Goal: Find specific page/section: Find specific page/section

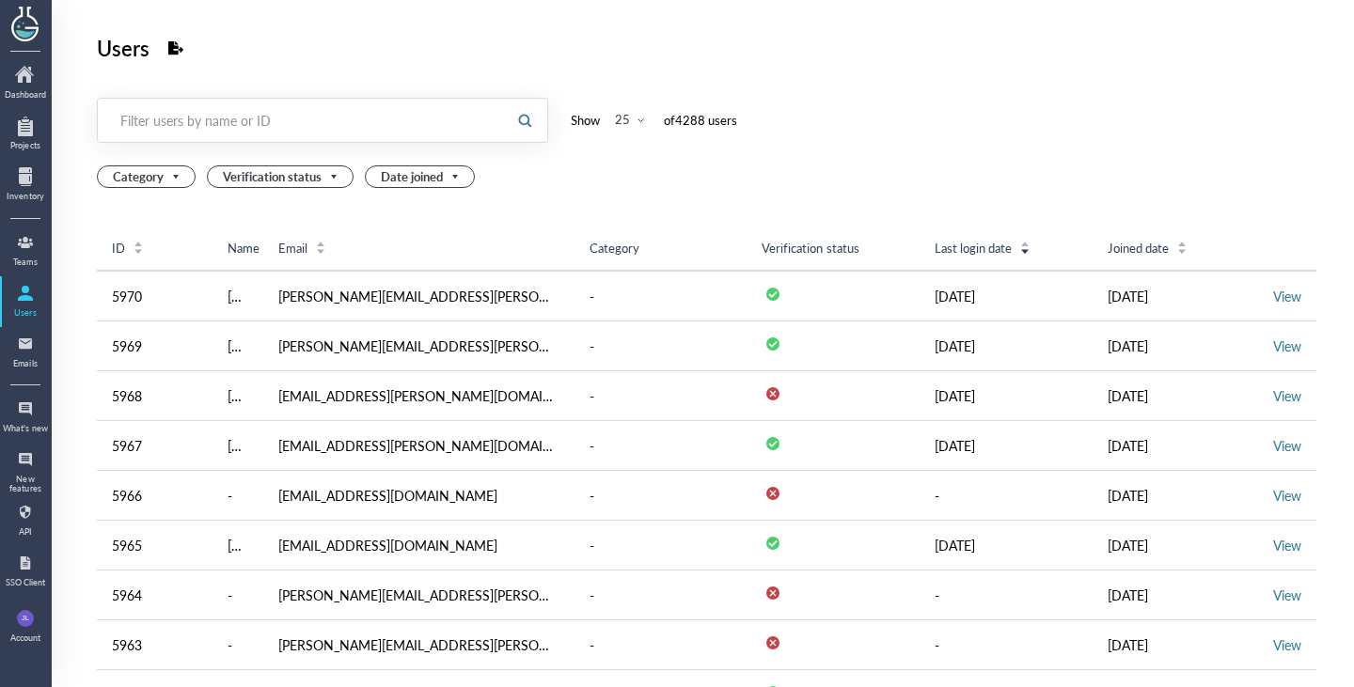
click at [400, 124] on div "Filter users by name or ID" at bounding box center [301, 120] width 362 height 19
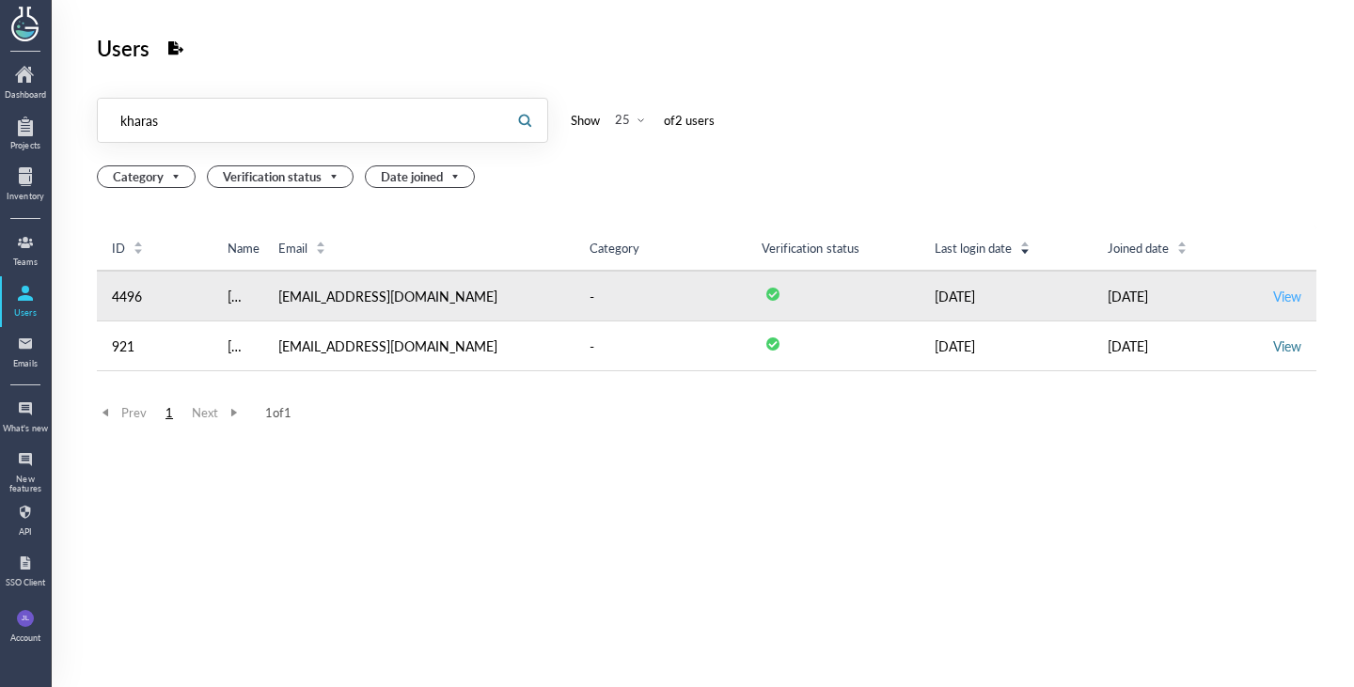
type input "kharas"
click at [1273, 292] on link "View" at bounding box center [1287, 296] width 28 height 19
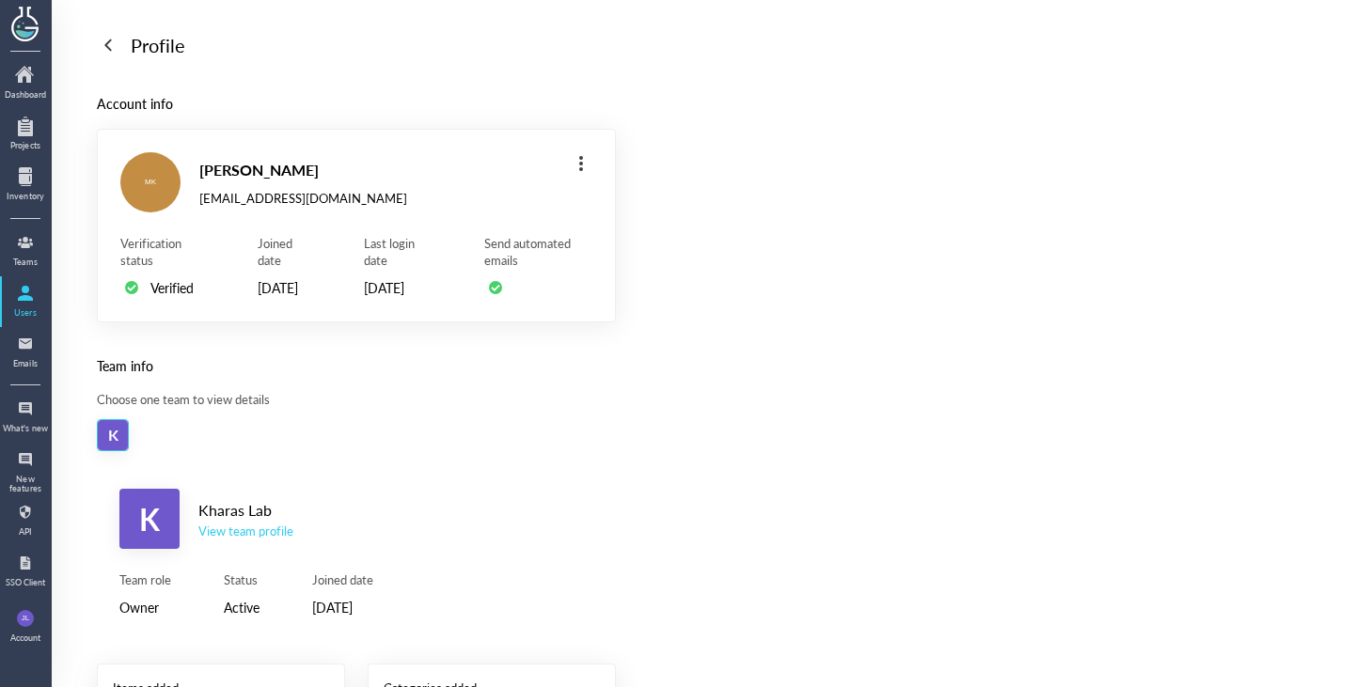
click at [271, 540] on div "View team profile" at bounding box center [245, 531] width 95 height 17
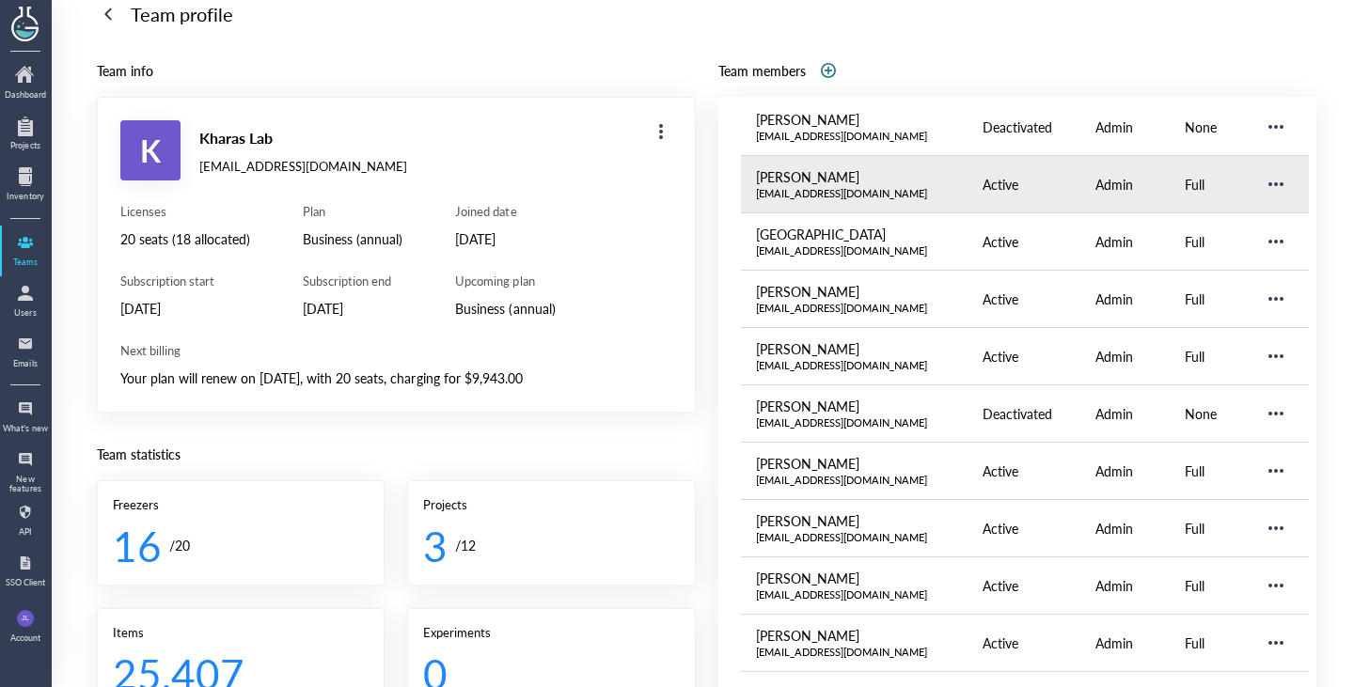
scroll to position [455, 0]
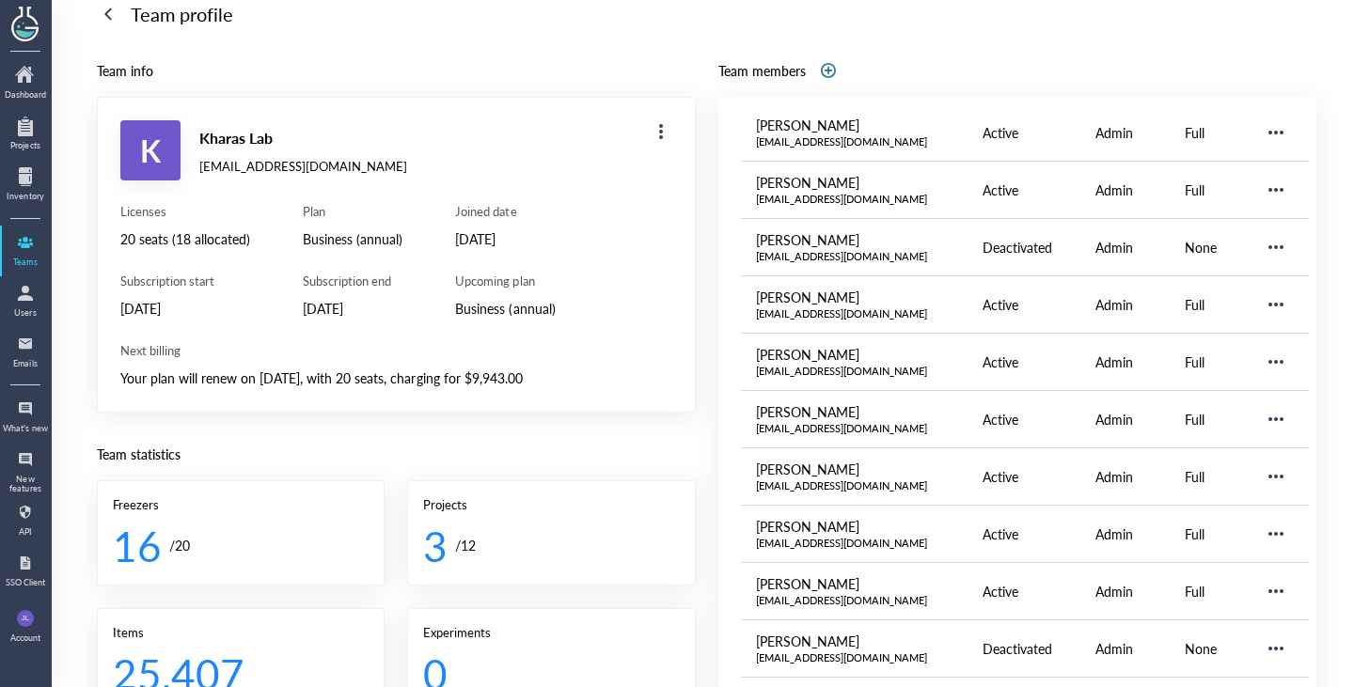
click at [544, 460] on div "Team statistics" at bounding box center [396, 454] width 599 height 23
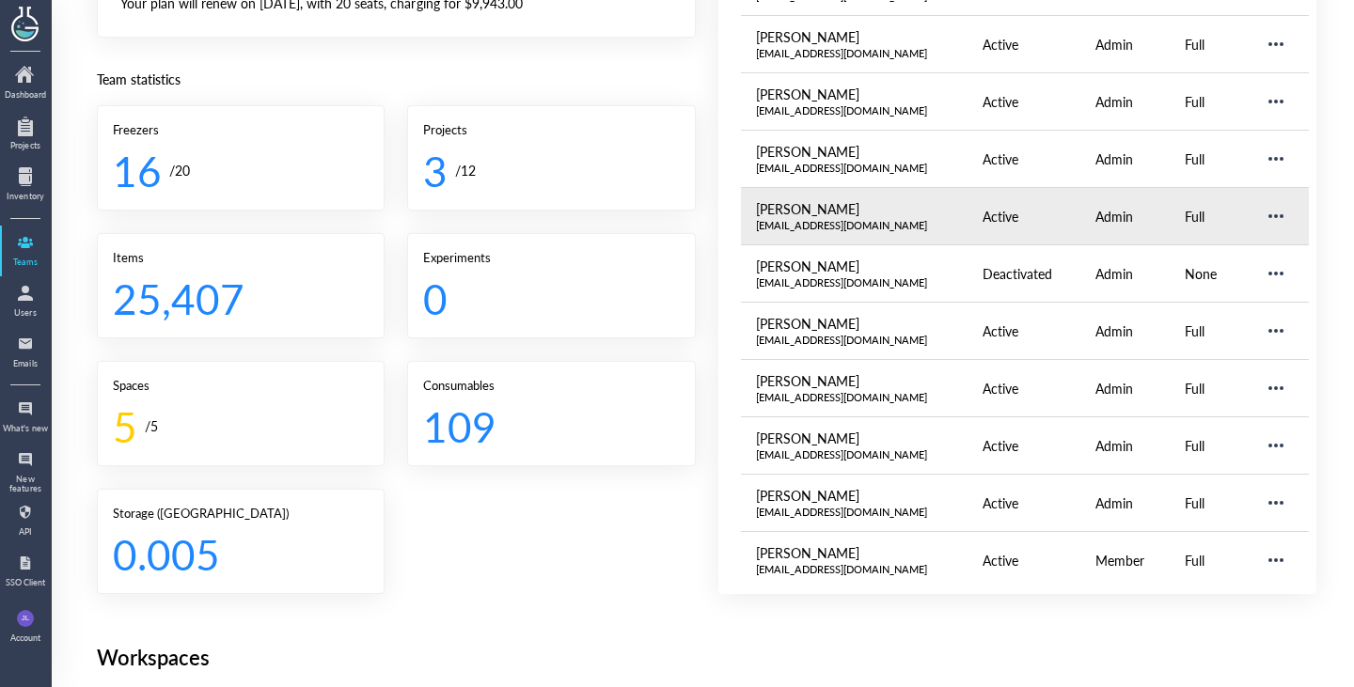
scroll to position [407, 0]
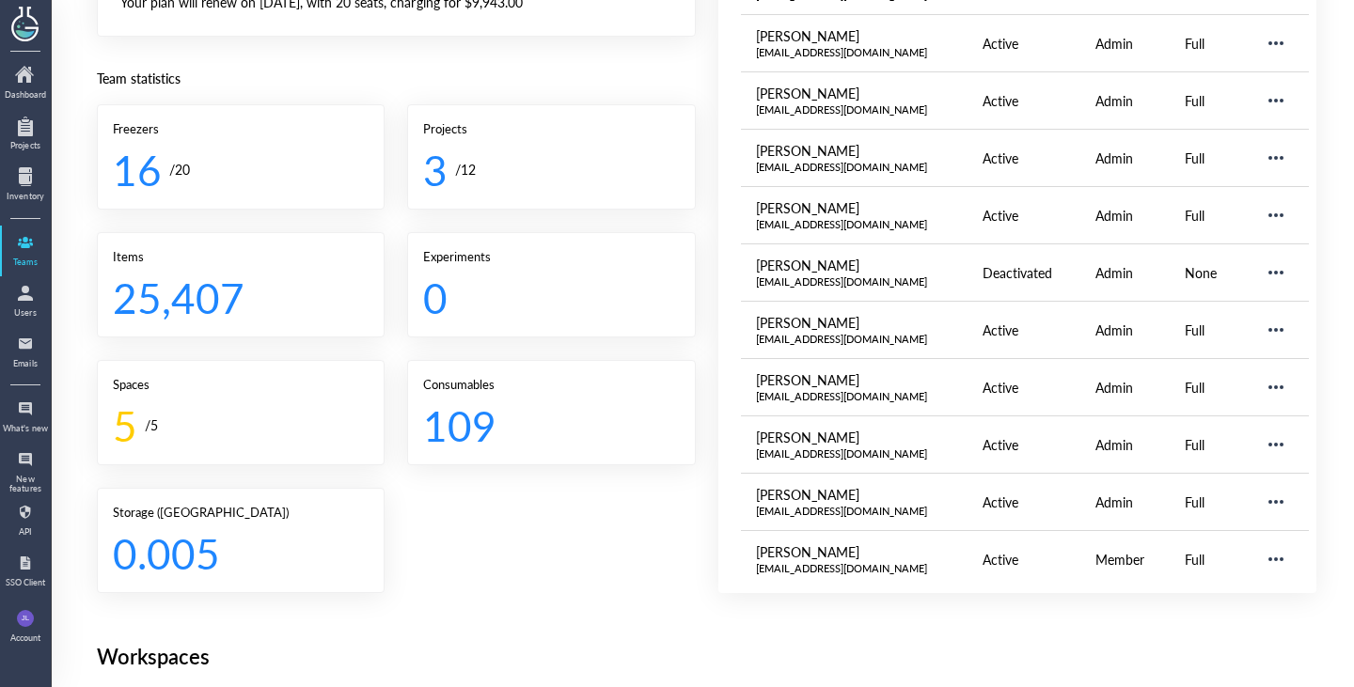
click at [567, 561] on div "Freezers 16 / 20 Projects 3 / 12 Items 25,407 Experiments 0 Spaces 5 / 5 Consum…" at bounding box center [396, 348] width 599 height 489
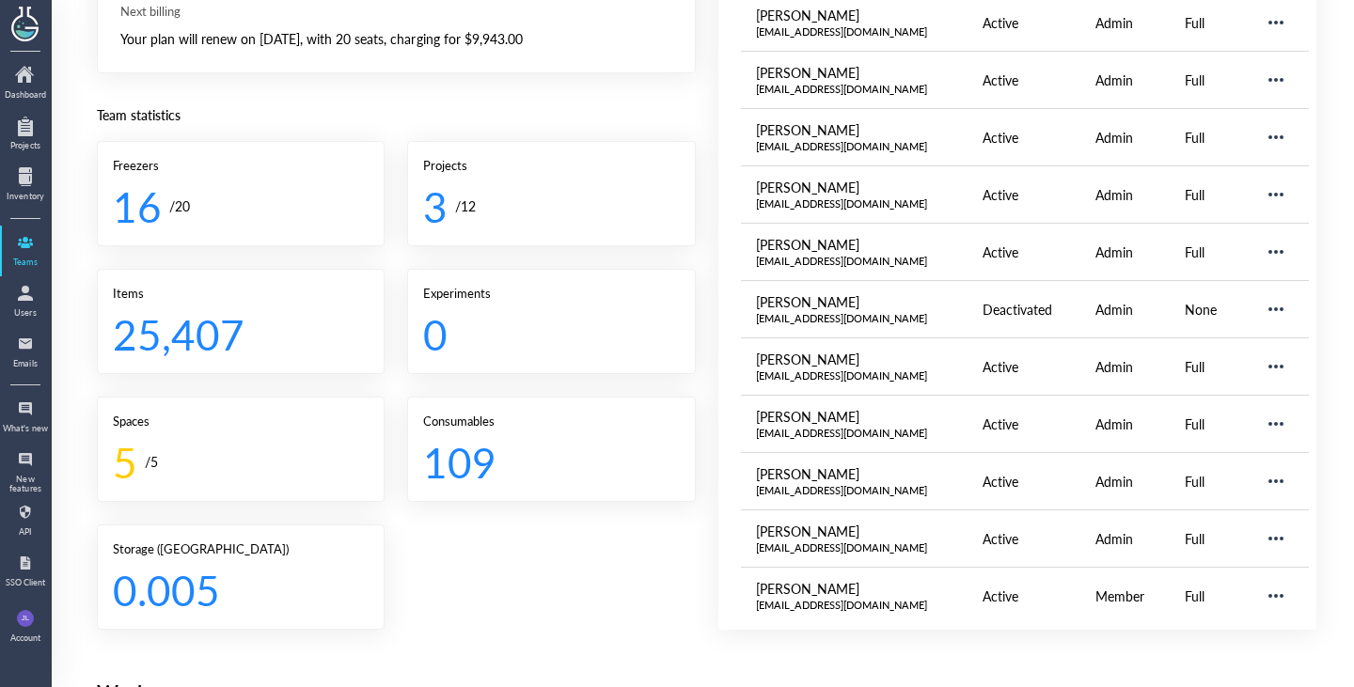
scroll to position [0, 0]
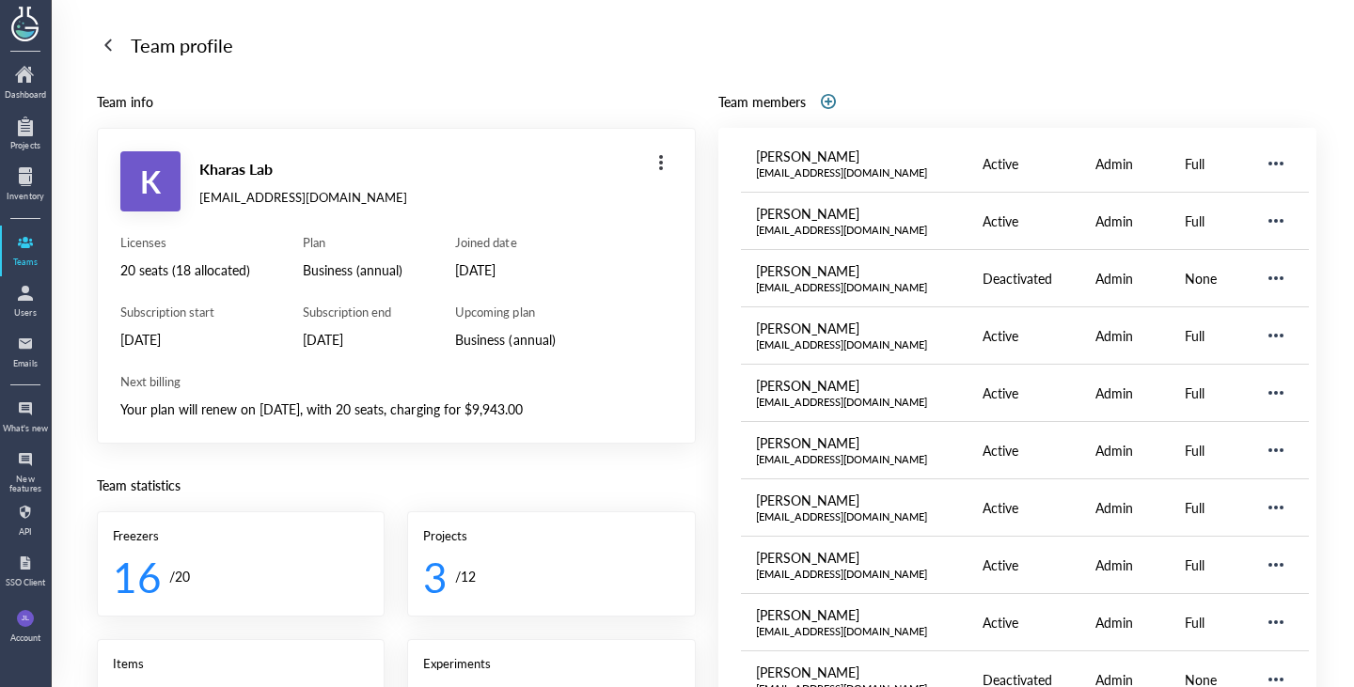
click at [554, 396] on div "Next billing Your plan will renew on [DATE], with 20 seats, charging for $9,943…" at bounding box center [396, 396] width 552 height 47
click at [592, 315] on div "Licenses 20 seats (18 allocated) Subscription start [DATE] Plan Business (annua…" at bounding box center [396, 292] width 552 height 117
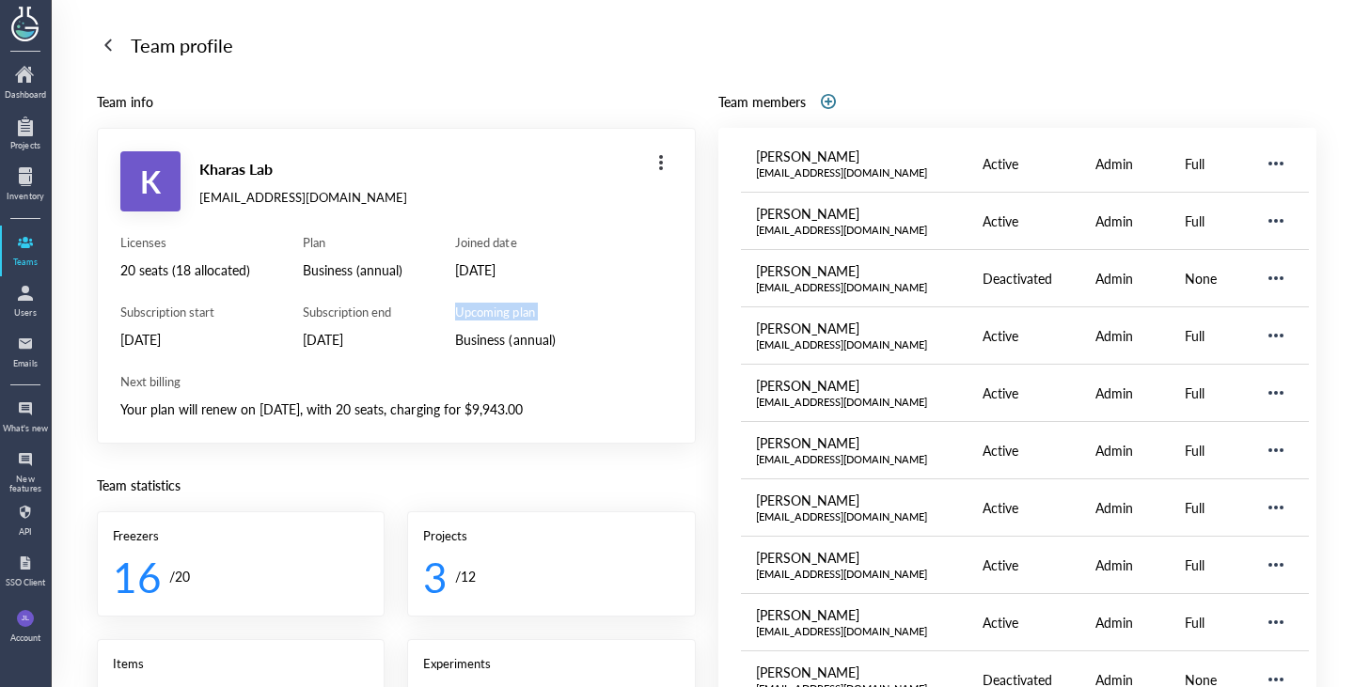
click at [592, 315] on div "Licenses 20 seats (18 allocated) Subscription start [DATE] Plan Business (annua…" at bounding box center [396, 292] width 552 height 117
click at [585, 421] on div "K Kharas Lab [EMAIL_ADDRESS][DOMAIN_NAME] Licenses 20 seats (18 allocated) Subs…" at bounding box center [396, 286] width 599 height 316
click at [511, 367] on div "Licenses 20 seats (18 allocated) Subscription start [DATE] Plan Business (annua…" at bounding box center [396, 327] width 552 height 186
